Goal: Task Accomplishment & Management: Use online tool/utility

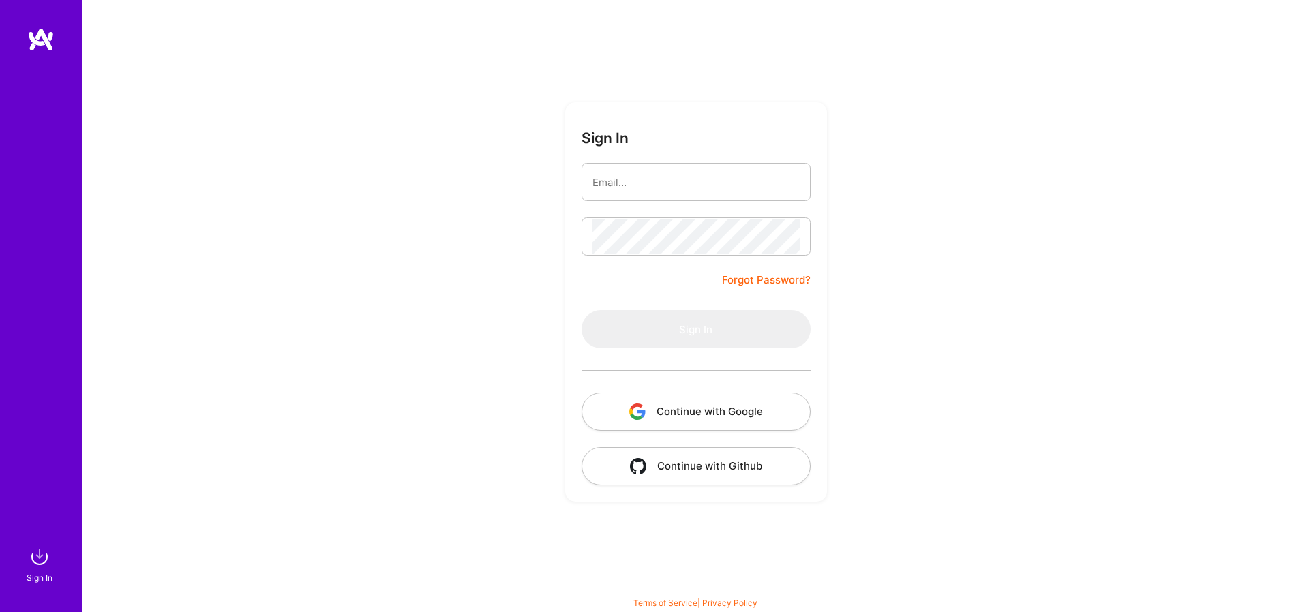
click at [670, 415] on button "Continue with Google" at bounding box center [696, 412] width 229 height 38
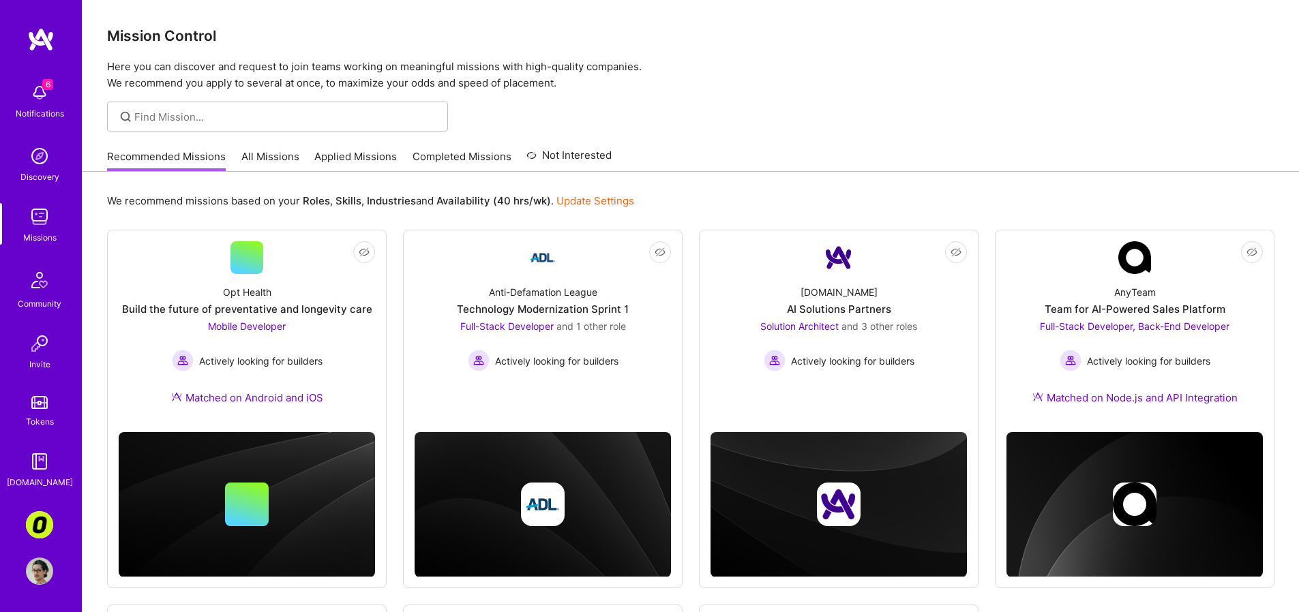
click at [43, 532] on img at bounding box center [39, 524] width 27 height 27
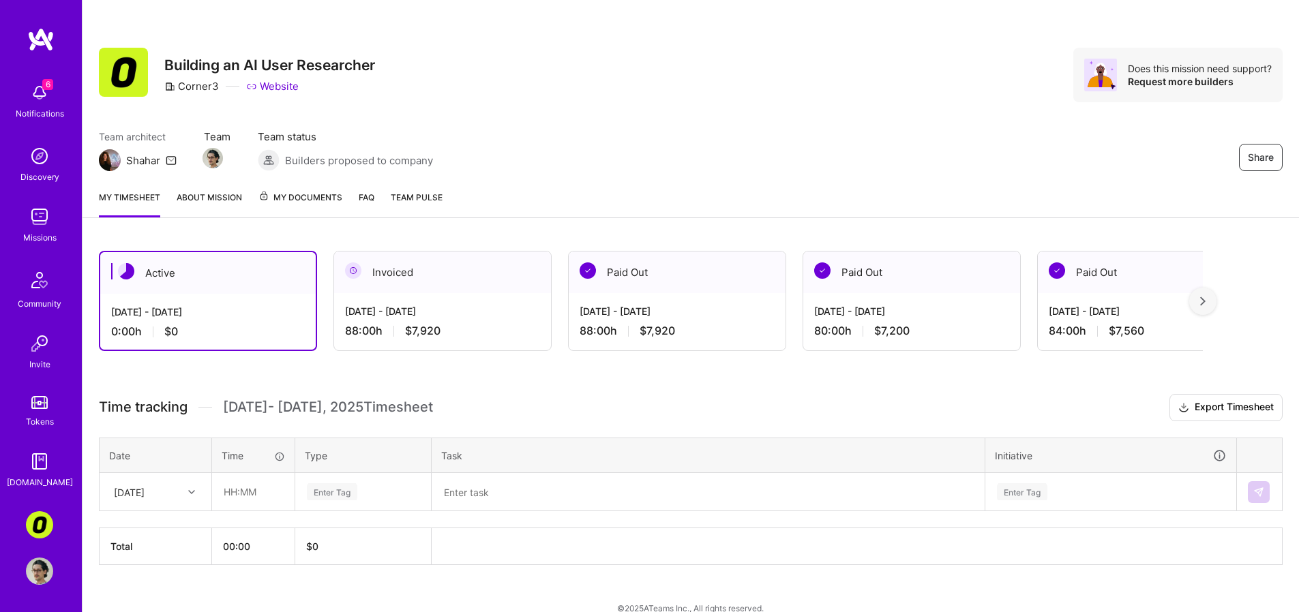
click at [919, 168] on div "Team architect Shahar Team Team status Builders proposed to company Share" at bounding box center [691, 151] width 1184 height 42
